Goal: Task Accomplishment & Management: Use online tool/utility

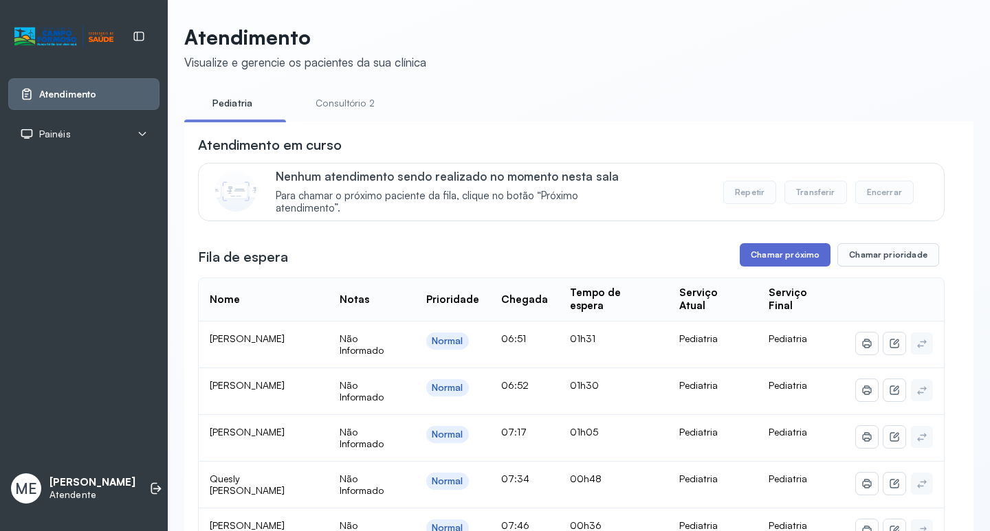
click at [780, 267] on button "Chamar próximo" at bounding box center [785, 254] width 91 height 23
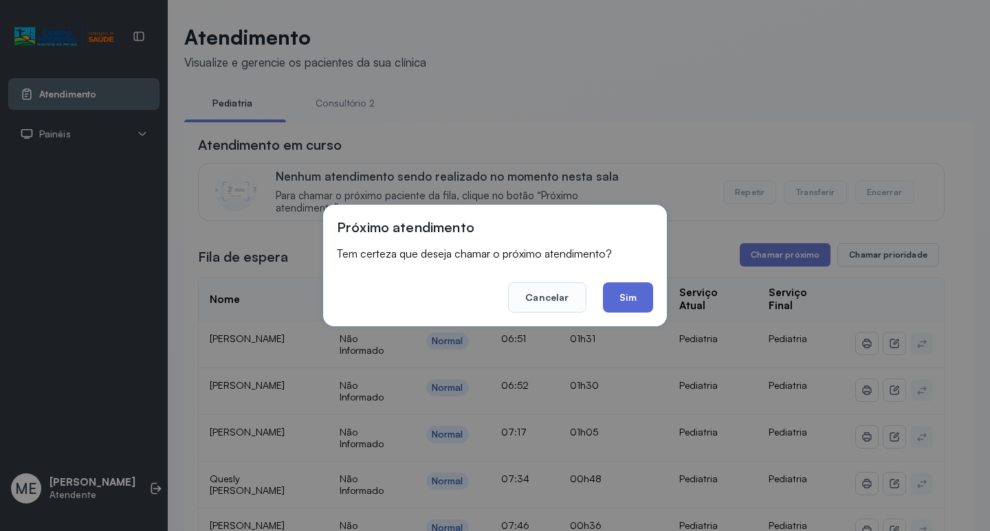
click at [628, 298] on button "Sim" at bounding box center [628, 297] width 50 height 30
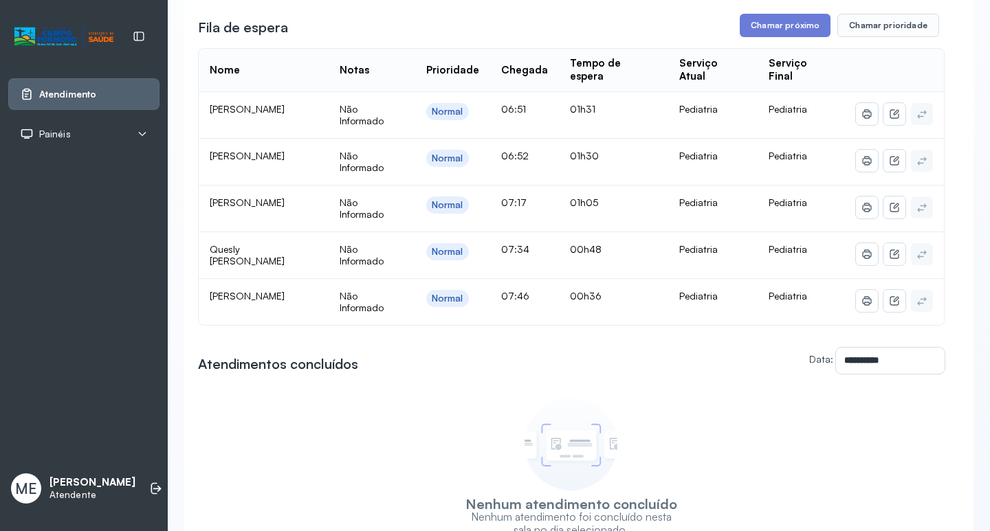
scroll to position [137, 0]
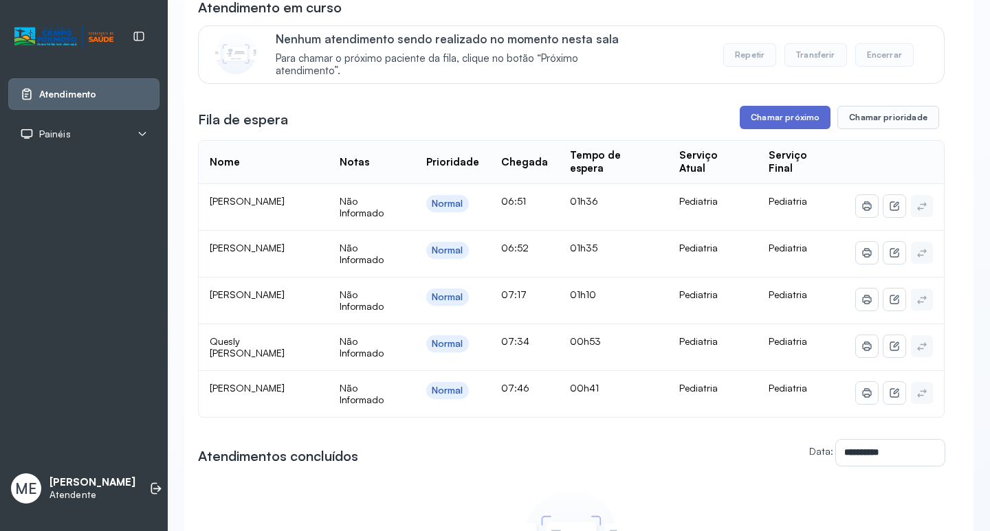
click at [779, 119] on button "Chamar próximo" at bounding box center [785, 117] width 91 height 23
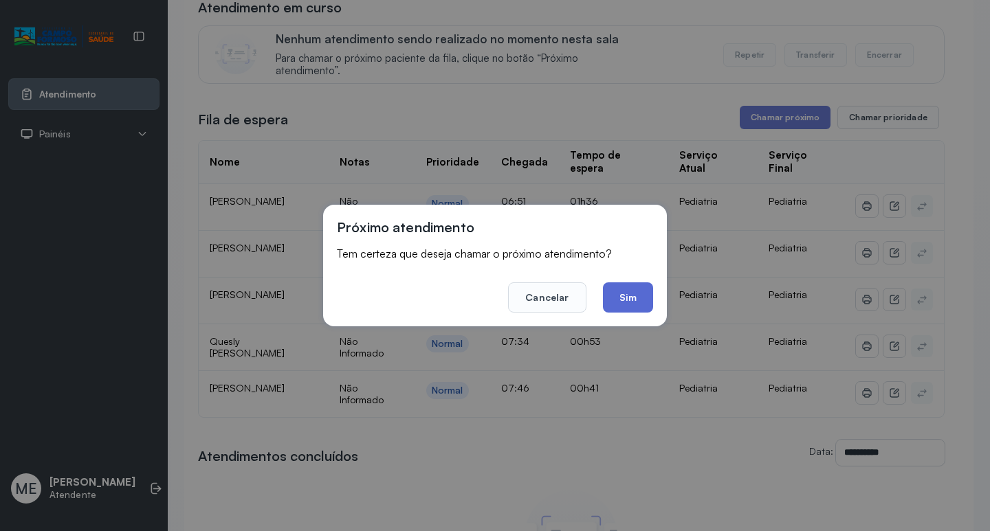
click at [624, 288] on button "Sim" at bounding box center [628, 297] width 50 height 30
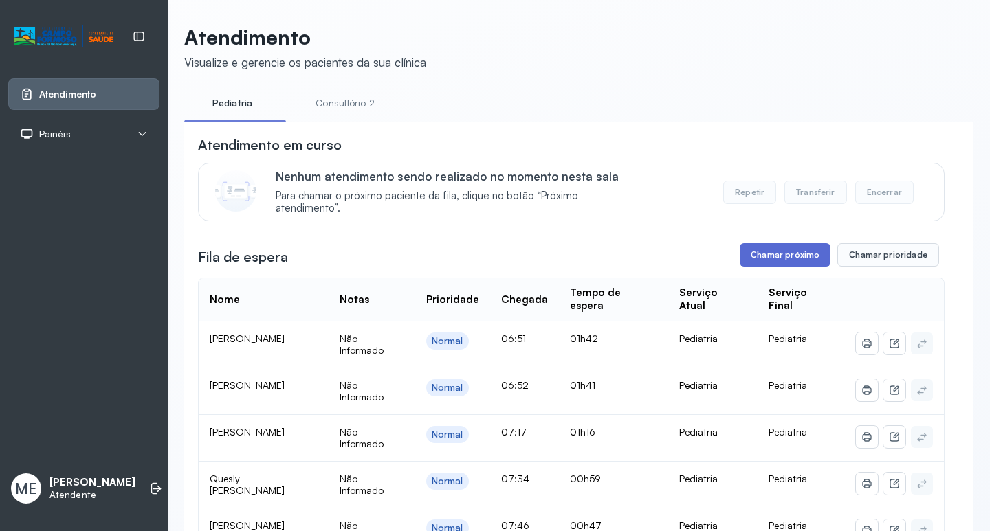
click at [793, 266] on button "Chamar próximo" at bounding box center [785, 254] width 91 height 23
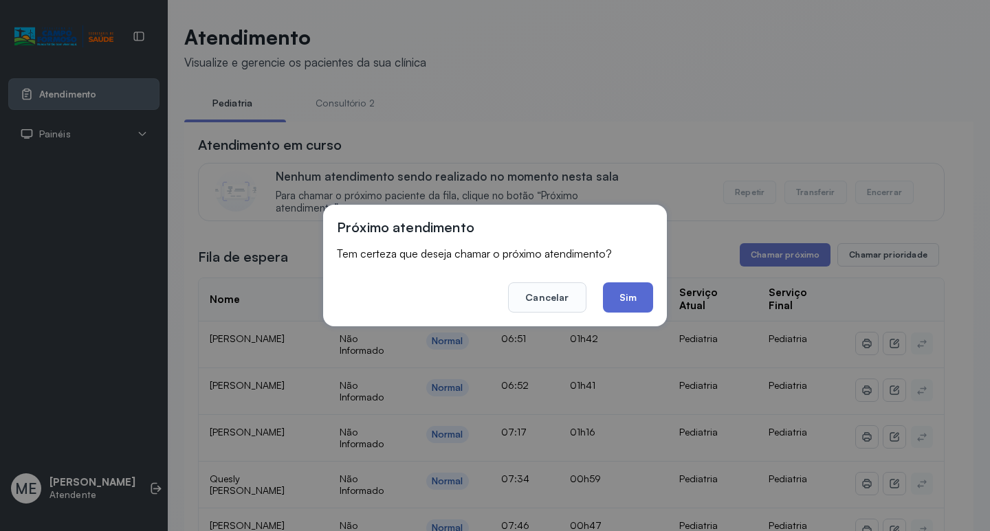
click at [633, 293] on button "Sim" at bounding box center [628, 297] width 50 height 30
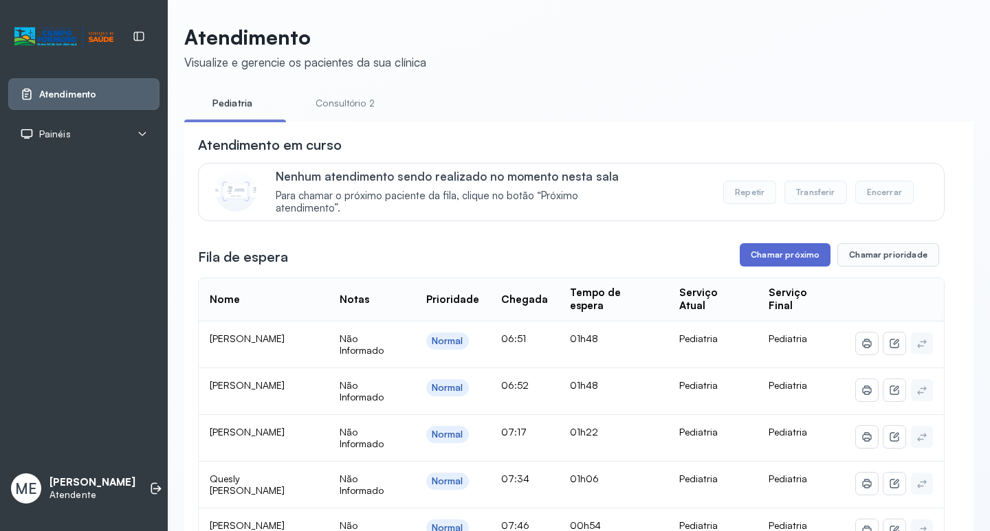
click at [767, 260] on button "Chamar próximo" at bounding box center [785, 254] width 91 height 23
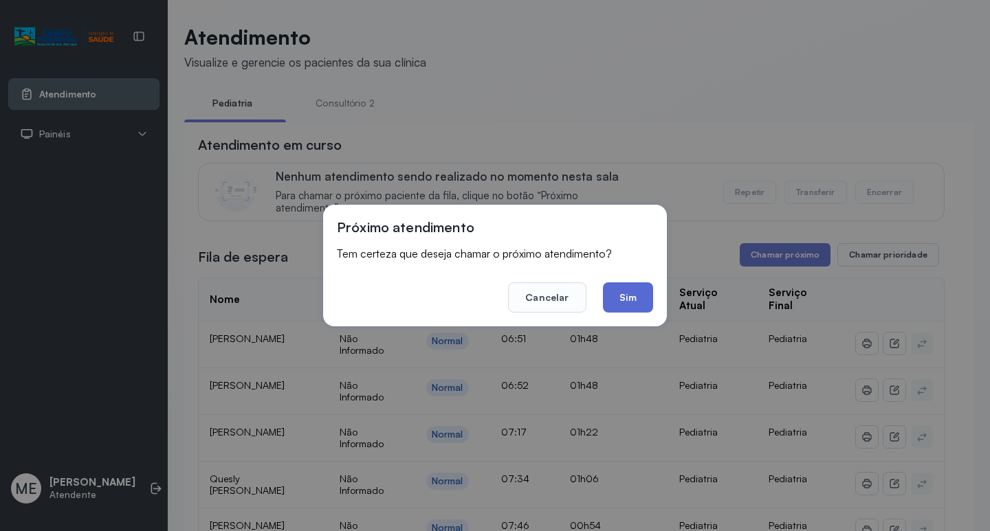
click at [619, 290] on button "Sim" at bounding box center [628, 297] width 50 height 30
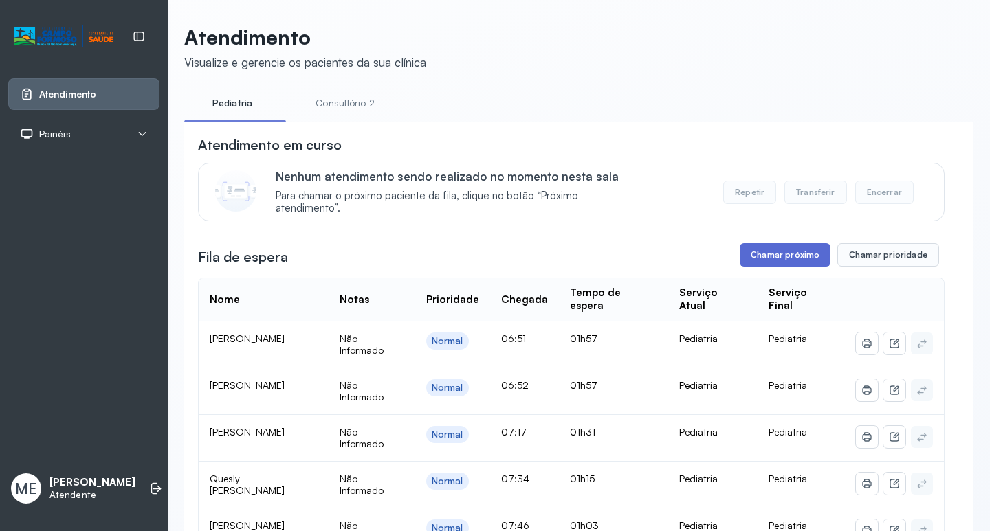
click at [764, 267] on button "Chamar próximo" at bounding box center [785, 254] width 91 height 23
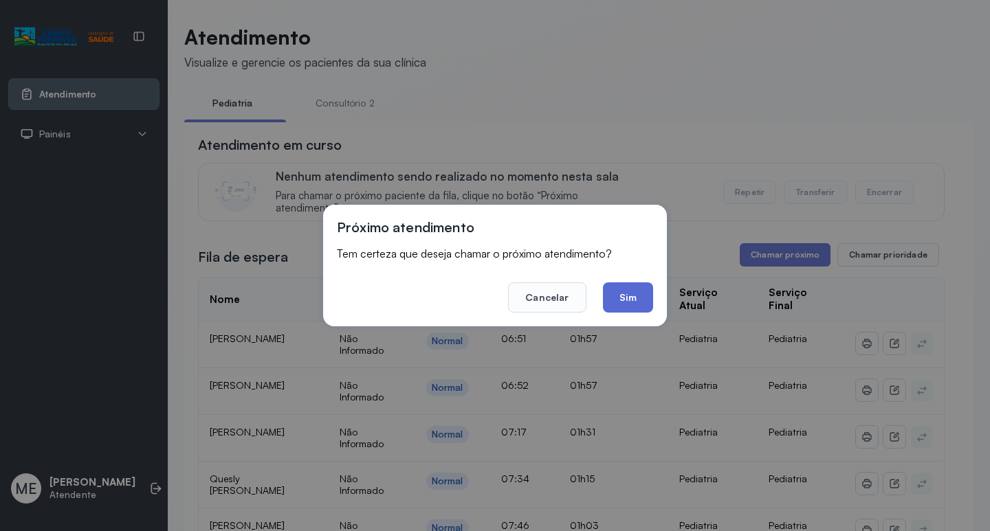
click at [632, 303] on button "Sim" at bounding box center [628, 297] width 50 height 30
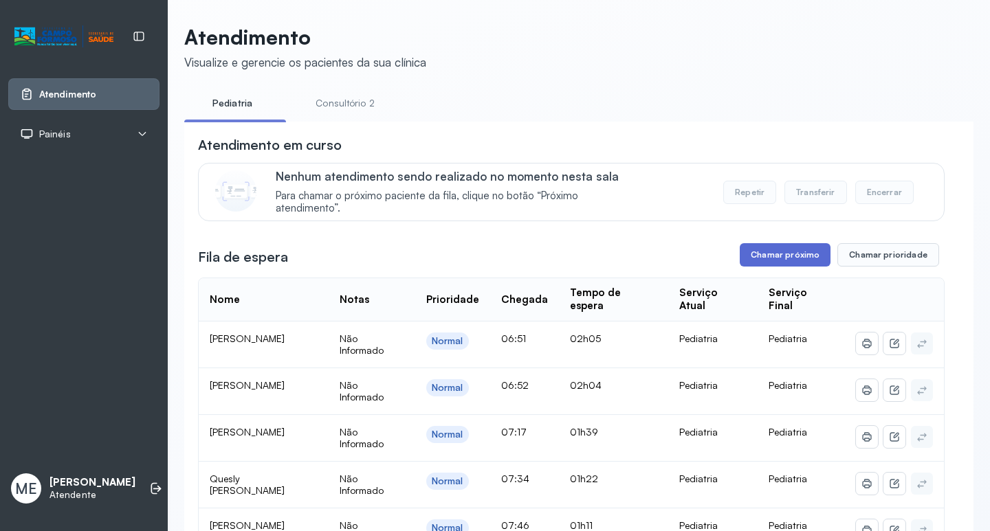
click at [766, 258] on button "Chamar próximo" at bounding box center [785, 254] width 91 height 23
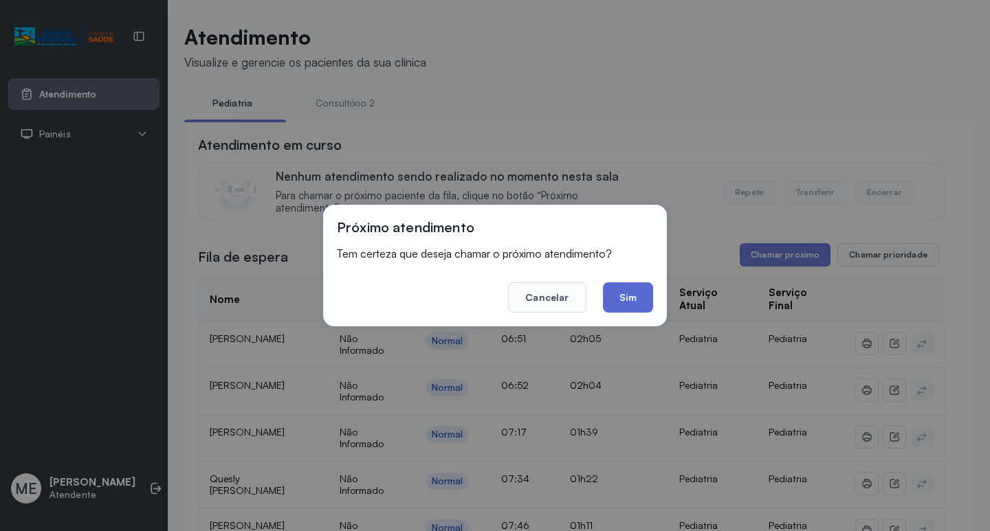
click at [619, 304] on button "Sim" at bounding box center [628, 297] width 50 height 30
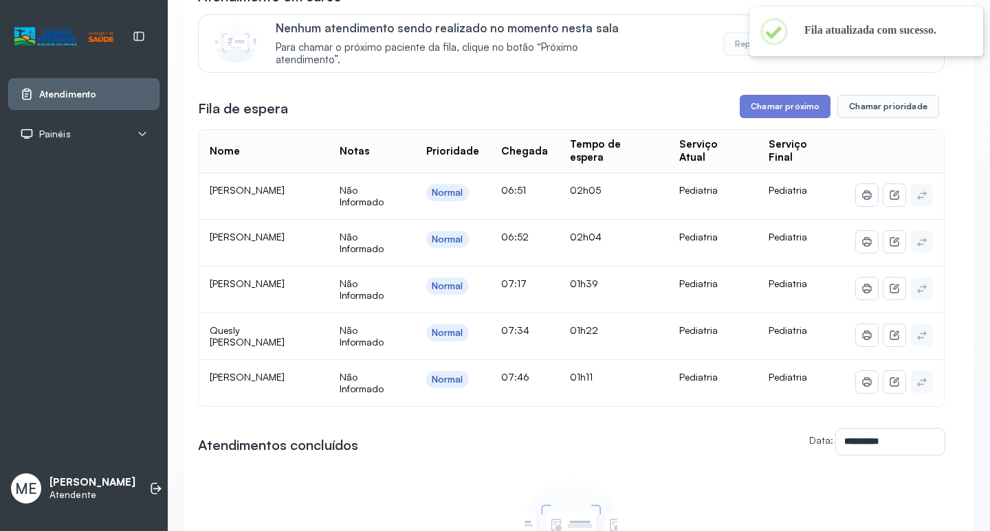
scroll to position [206, 0]
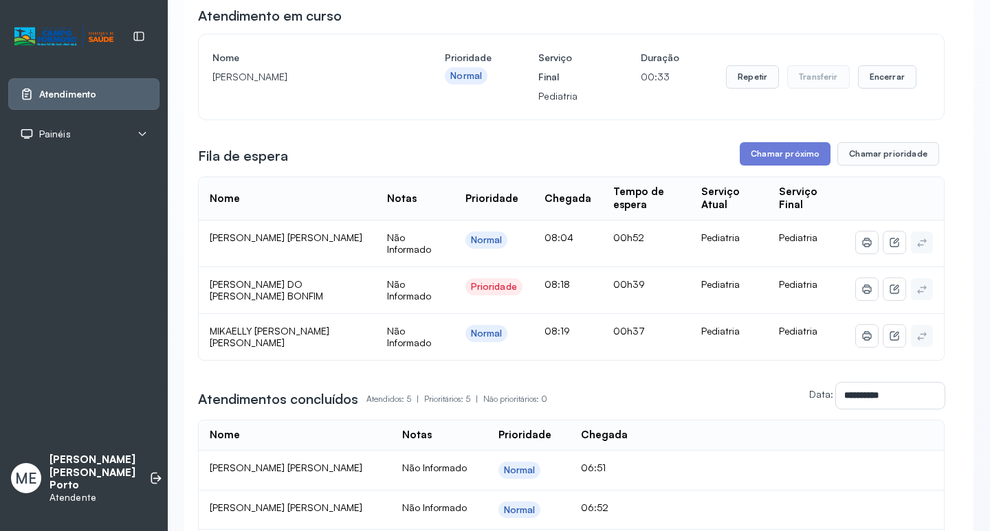
scroll to position [137, 0]
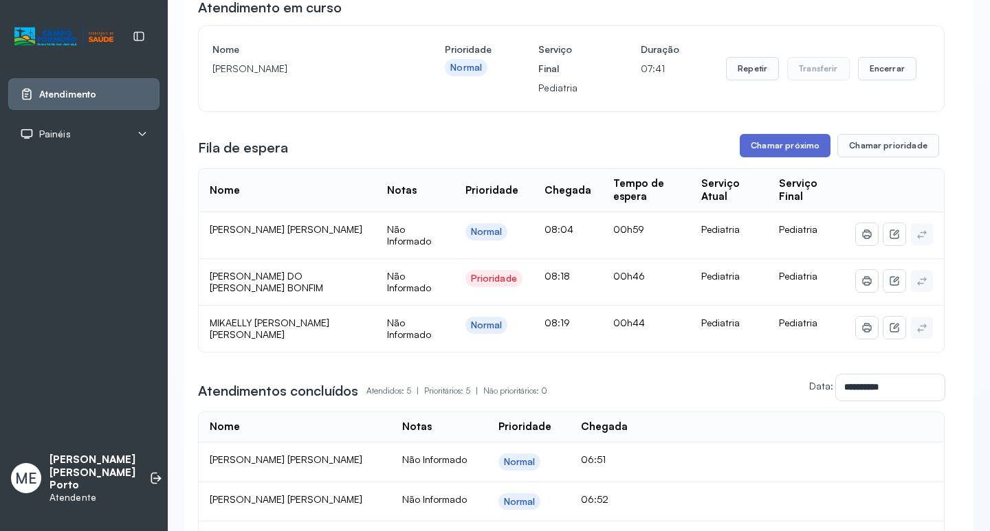
click at [746, 151] on button "Chamar próximo" at bounding box center [785, 145] width 91 height 23
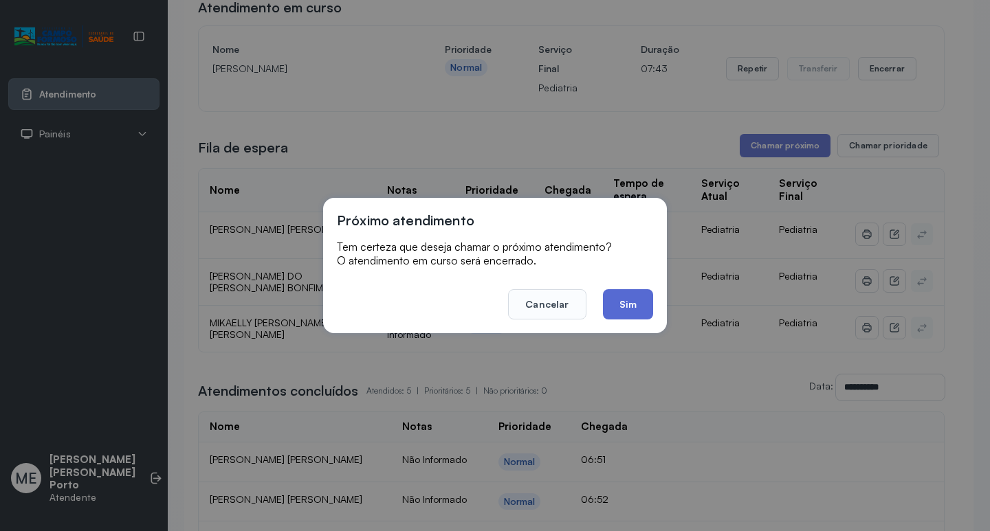
click at [614, 304] on button "Sim" at bounding box center [628, 304] width 50 height 30
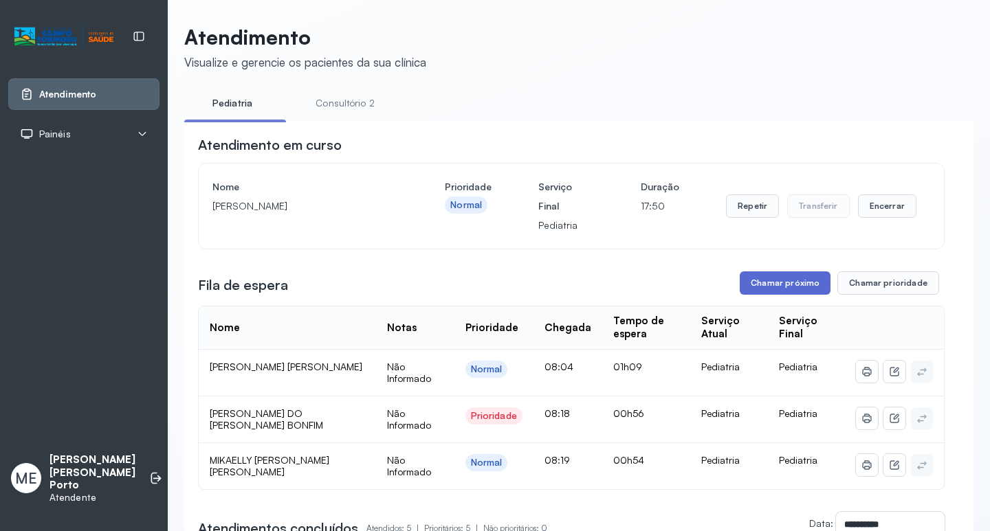
click at [771, 287] on button "Chamar próximo" at bounding box center [785, 282] width 91 height 23
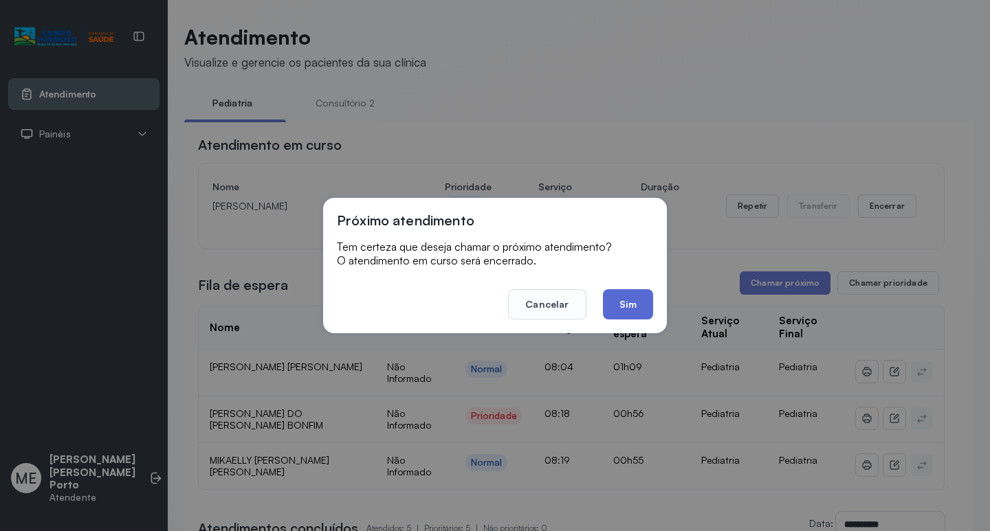
click at [627, 302] on button "Sim" at bounding box center [628, 304] width 50 height 30
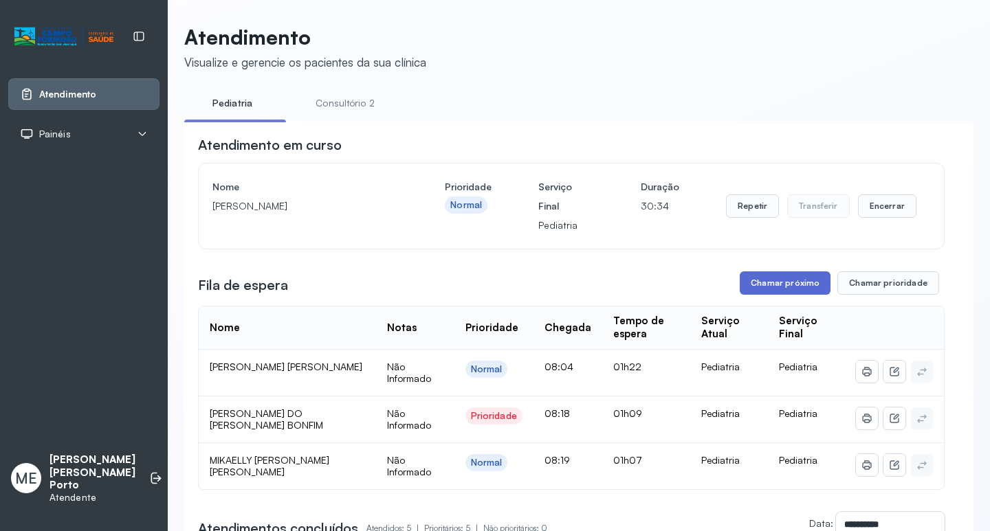
click at [781, 293] on button "Chamar próximo" at bounding box center [785, 282] width 91 height 23
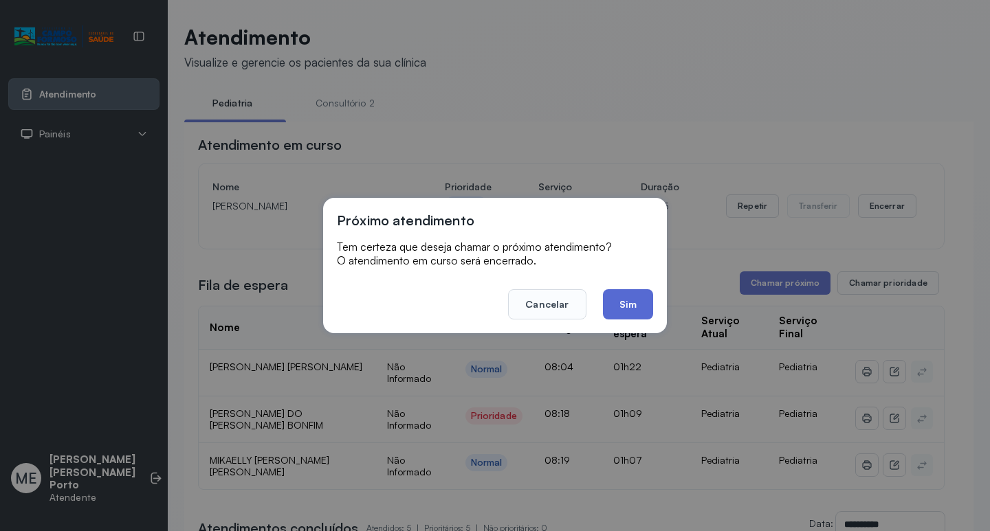
click at [625, 307] on button "Sim" at bounding box center [628, 304] width 50 height 30
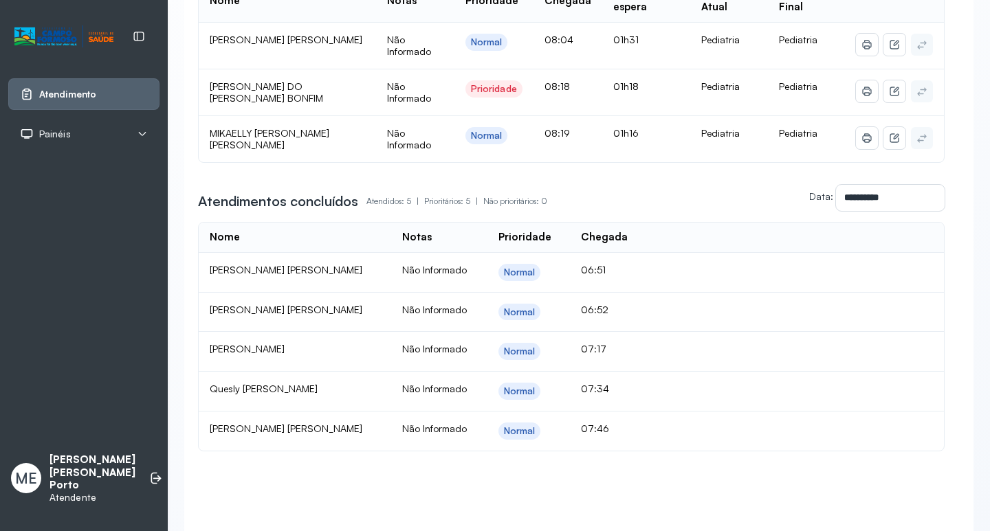
scroll to position [275, 0]
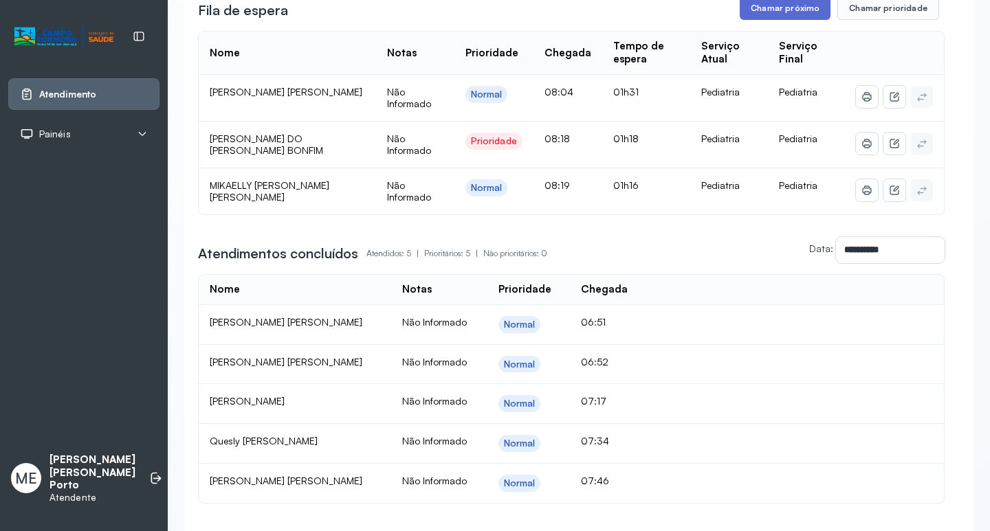
click at [769, 11] on button "Chamar próximo" at bounding box center [785, 8] width 91 height 23
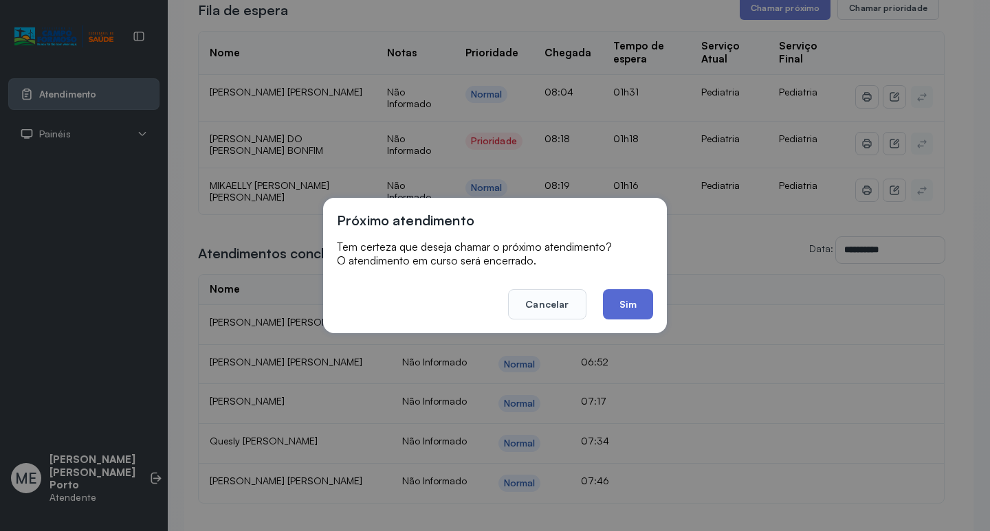
click at [625, 307] on button "Sim" at bounding box center [628, 304] width 50 height 30
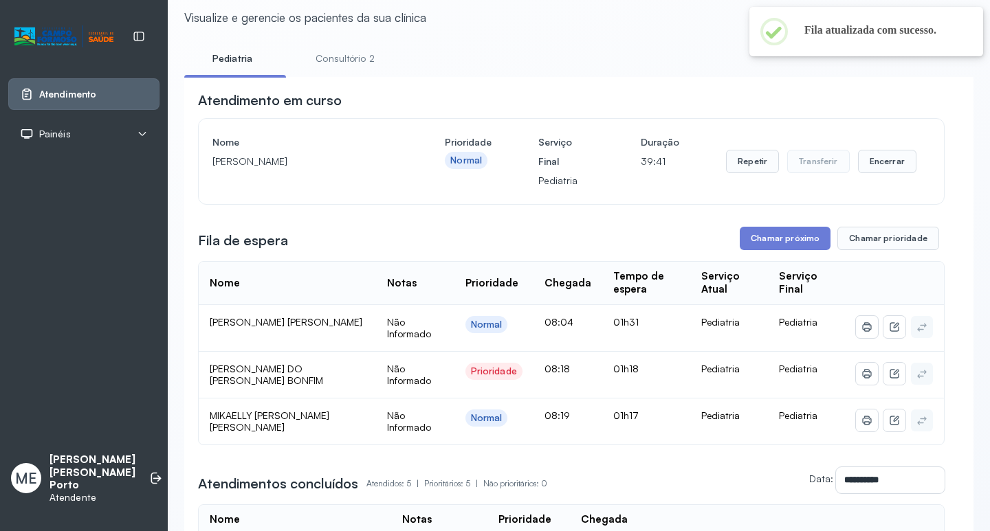
scroll to position [69, 0]
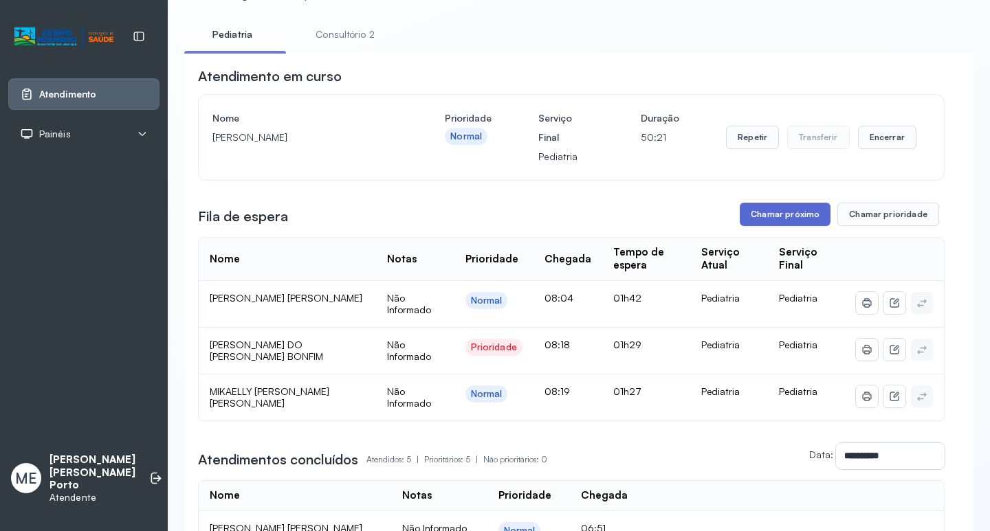
click at [773, 214] on button "Chamar próximo" at bounding box center [785, 214] width 91 height 23
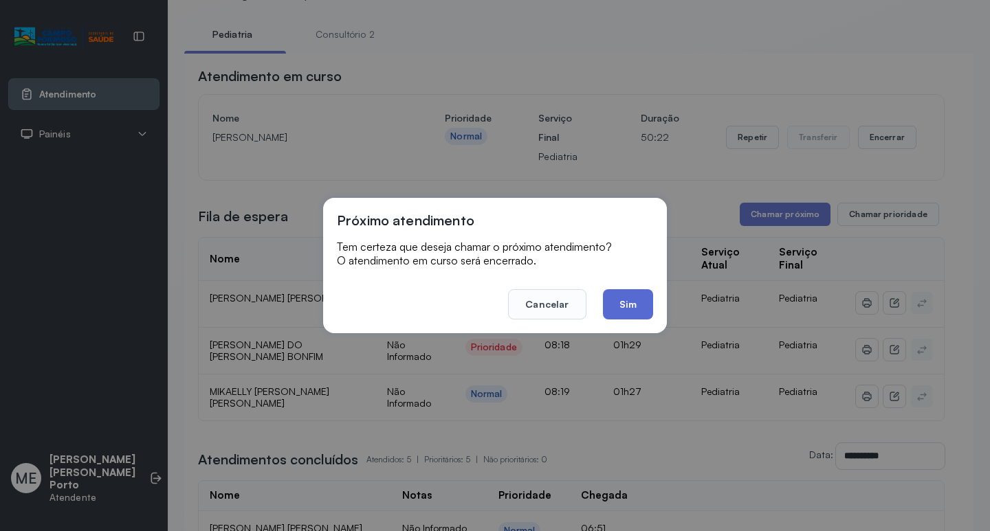
click at [630, 299] on button "Sim" at bounding box center [628, 304] width 50 height 30
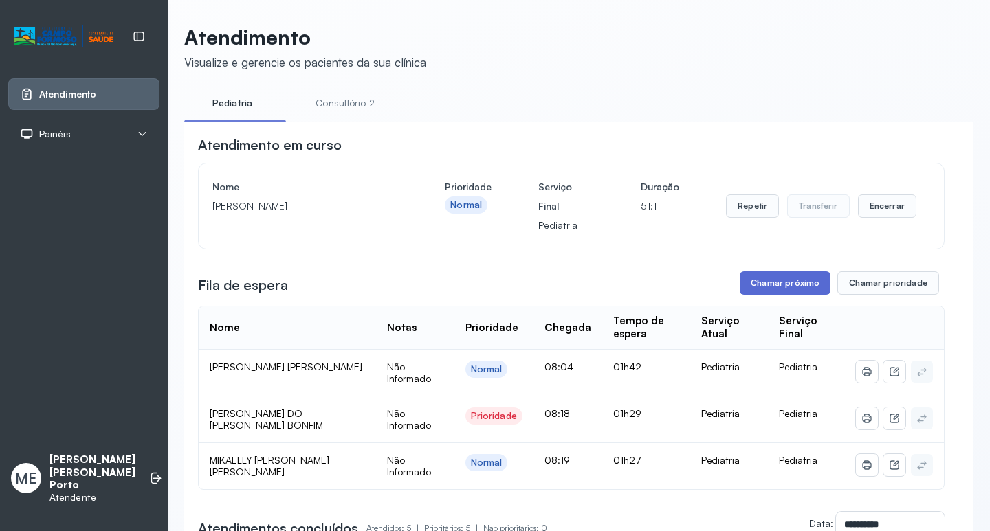
click at [781, 287] on button "Chamar próximo" at bounding box center [785, 282] width 91 height 23
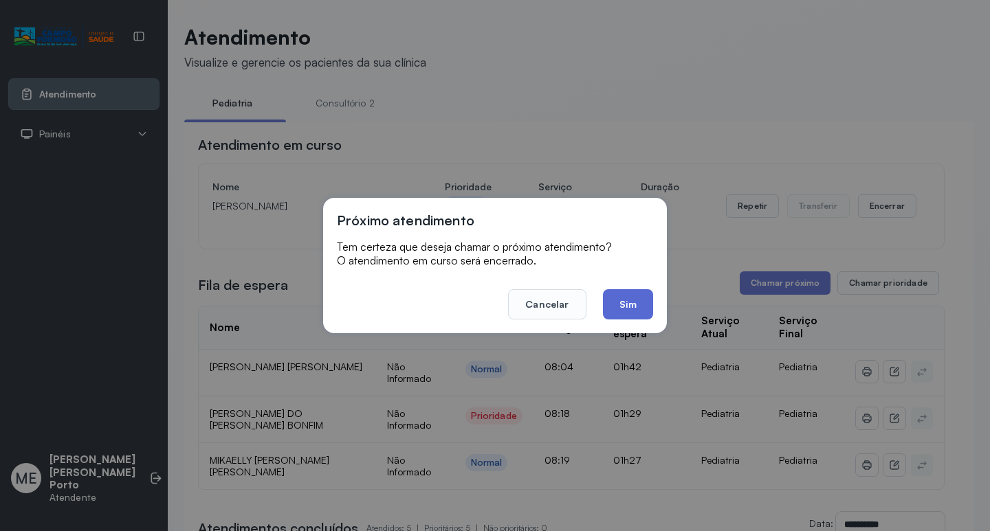
click at [627, 303] on button "Sim" at bounding box center [628, 304] width 50 height 30
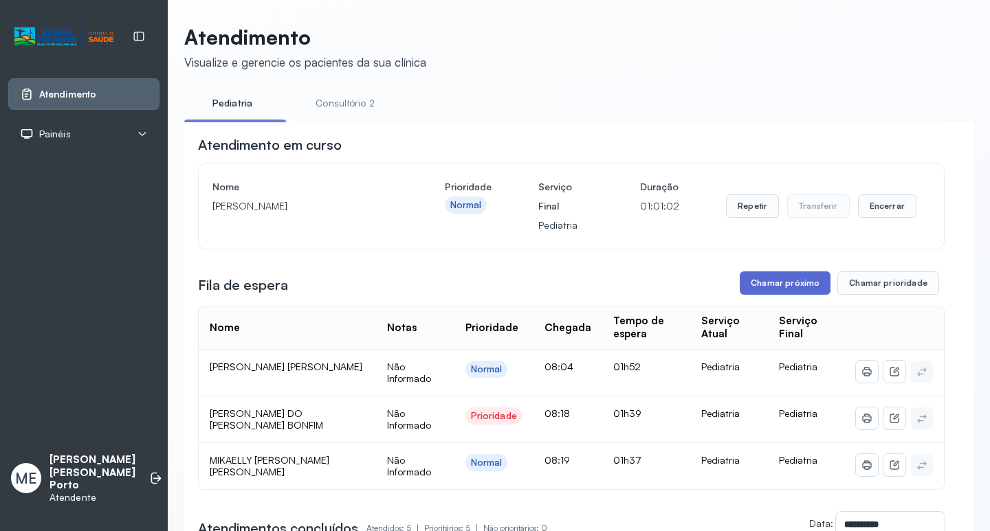
click at [803, 291] on button "Chamar próximo" at bounding box center [785, 282] width 91 height 23
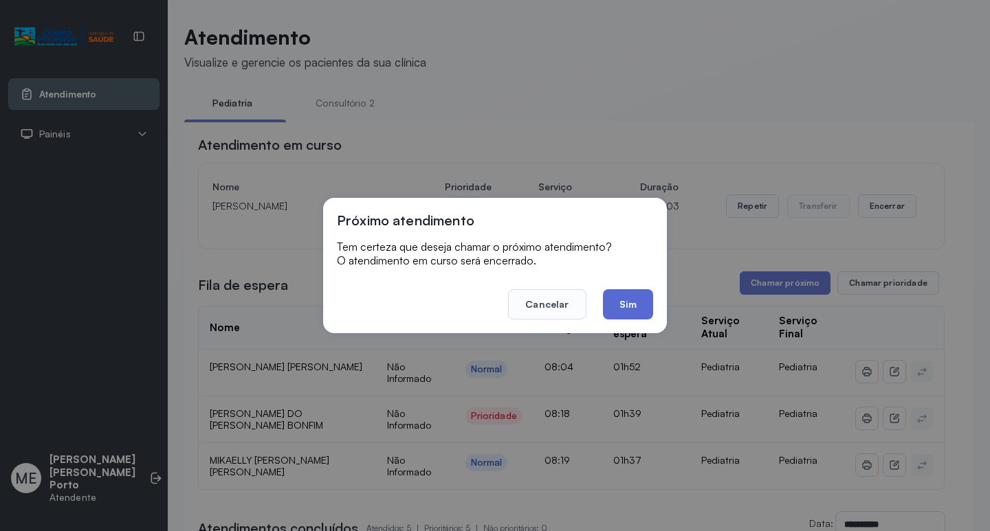
click at [623, 307] on button "Sim" at bounding box center [628, 304] width 50 height 30
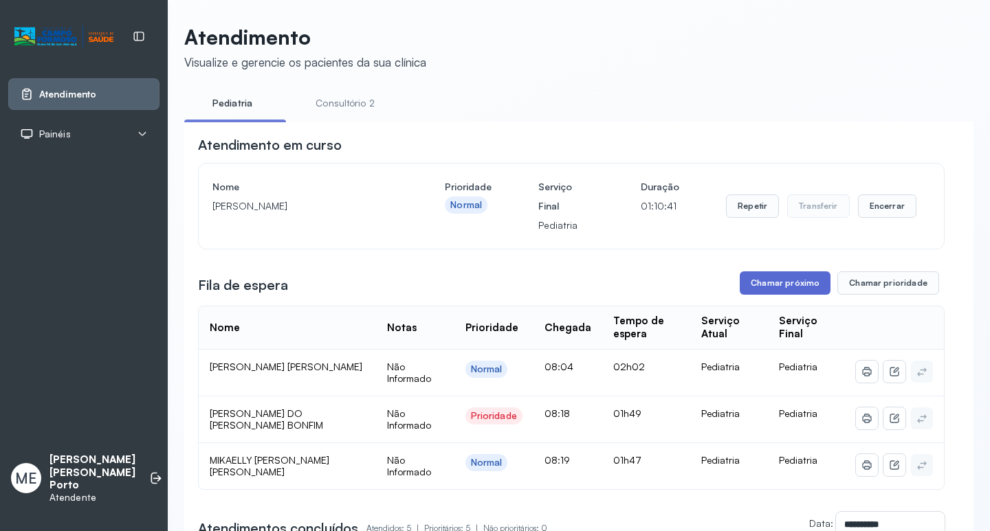
click at [781, 287] on button "Chamar próximo" at bounding box center [785, 282] width 91 height 23
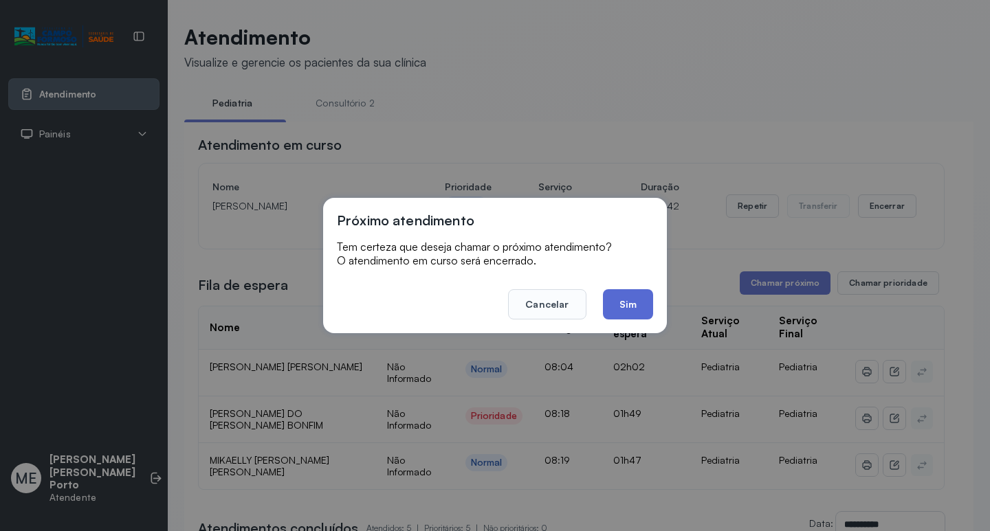
click at [636, 308] on button "Sim" at bounding box center [628, 304] width 50 height 30
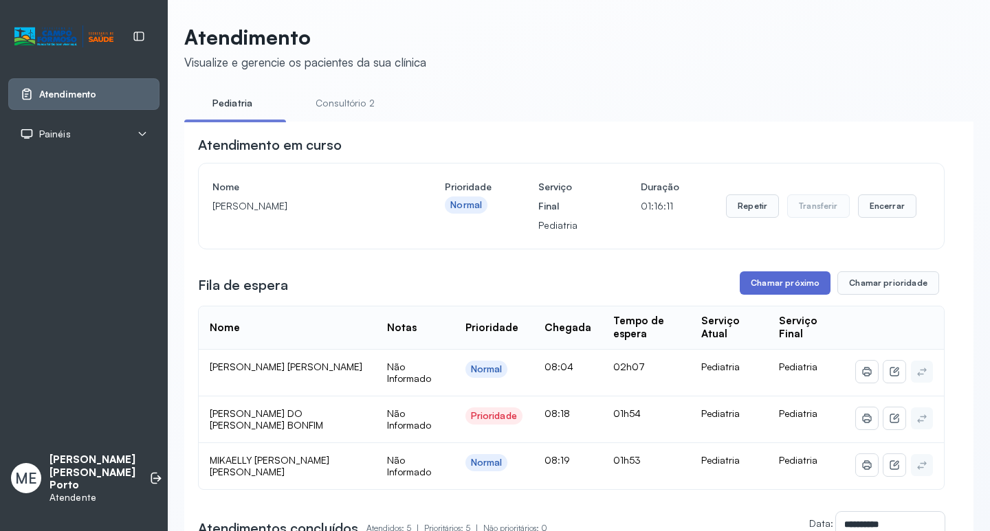
click at [757, 284] on button "Chamar próximo" at bounding box center [785, 282] width 91 height 23
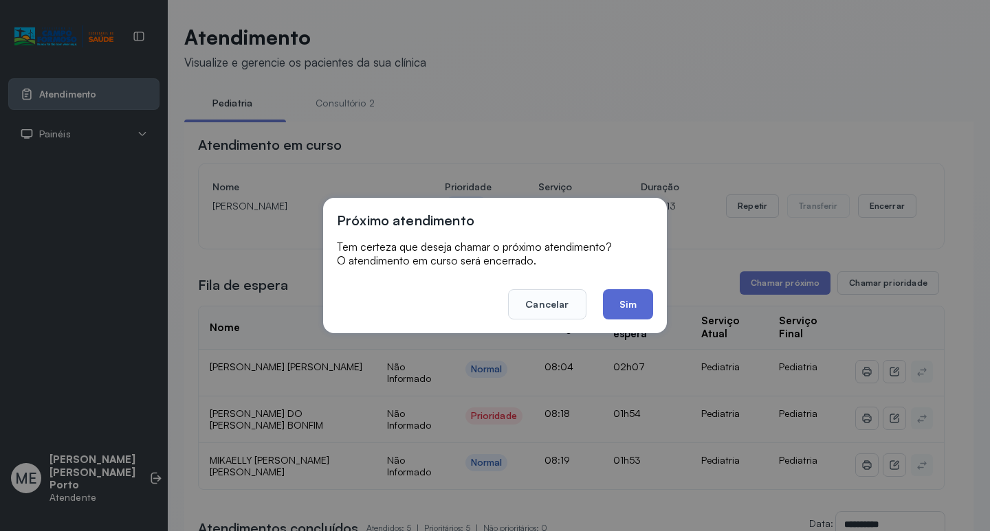
click at [623, 298] on button "Sim" at bounding box center [628, 304] width 50 height 30
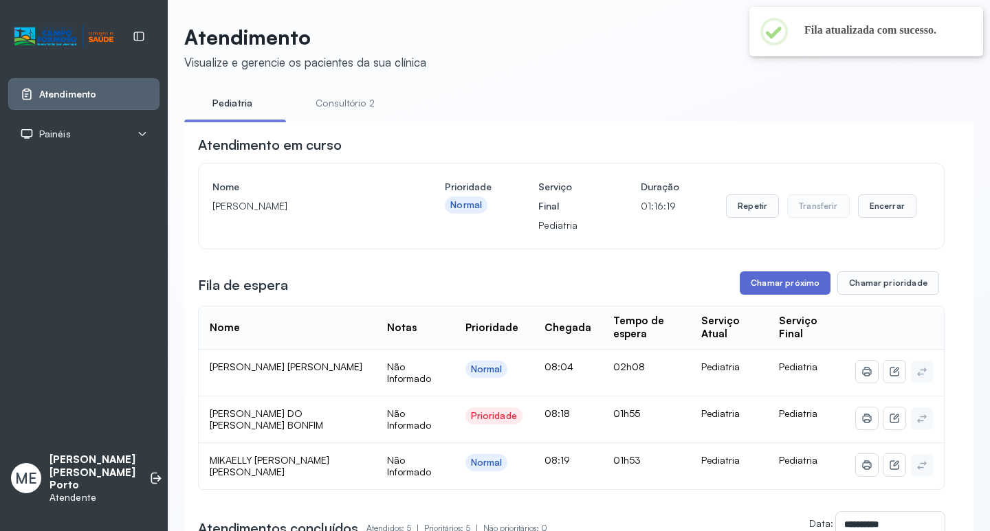
click at [775, 282] on button "Chamar próximo" at bounding box center [785, 282] width 91 height 23
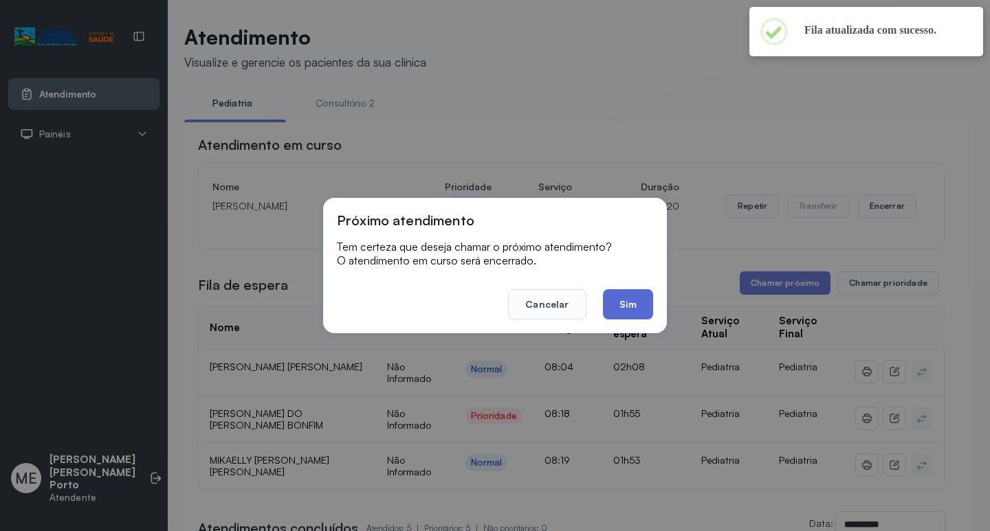
click at [630, 304] on button "Sim" at bounding box center [628, 304] width 50 height 30
